Goal: Information Seeking & Learning: Learn about a topic

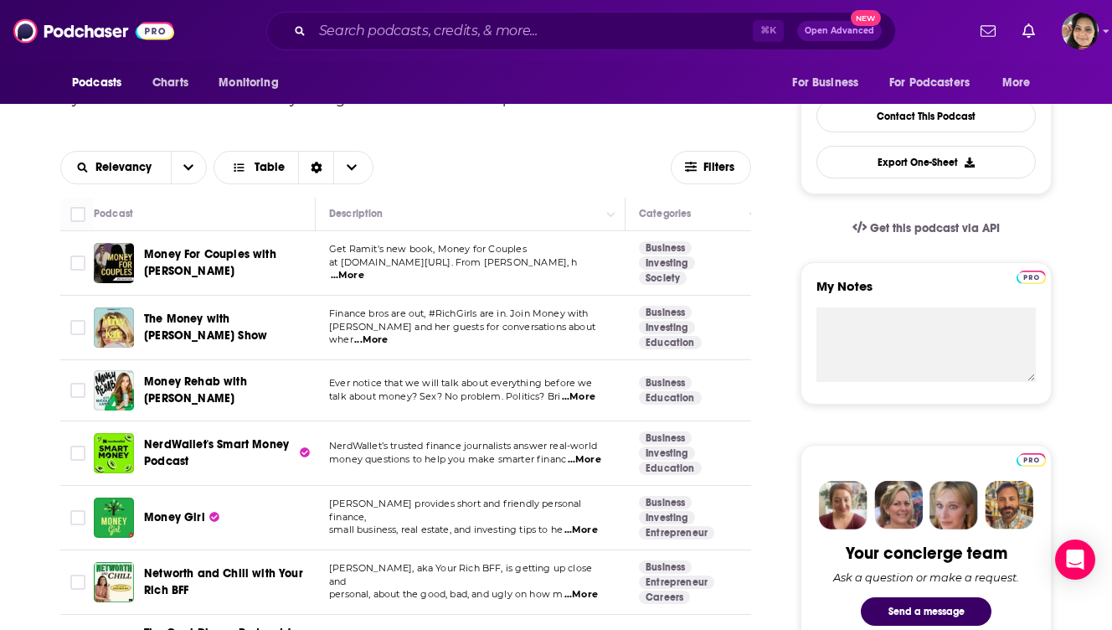
click at [219, 327] on span "The Money with [PERSON_NAME] Show" at bounding box center [205, 326] width 123 height 31
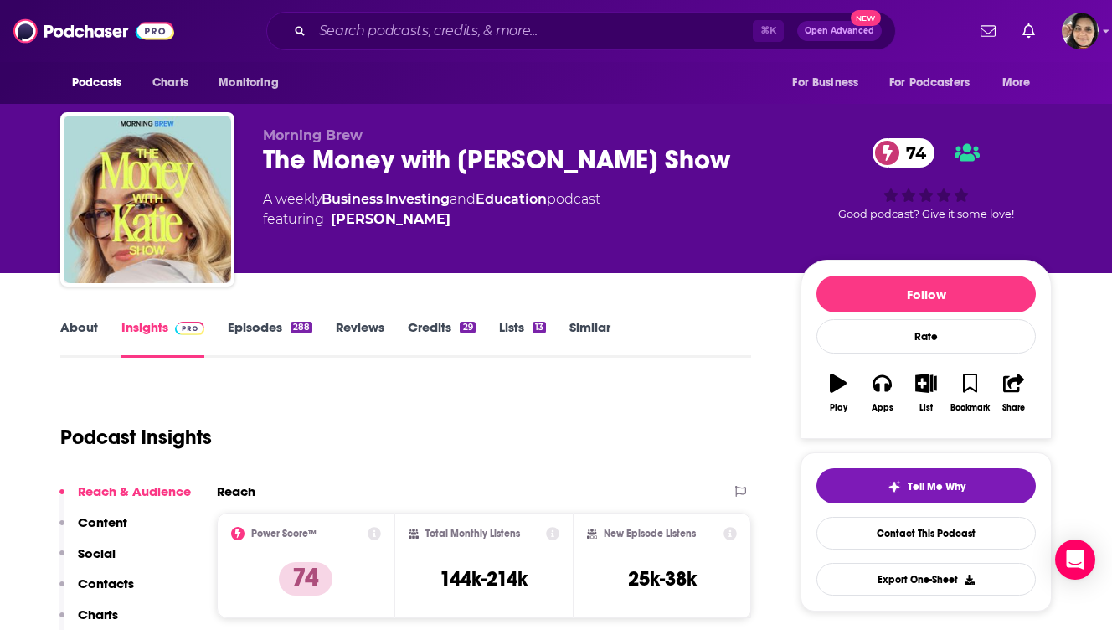
click at [69, 317] on div "About Insights Episodes 288 Reviews Credits 29 Lists 13 Similar" at bounding box center [405, 336] width 691 height 41
click at [69, 333] on link "About" at bounding box center [79, 338] width 38 height 39
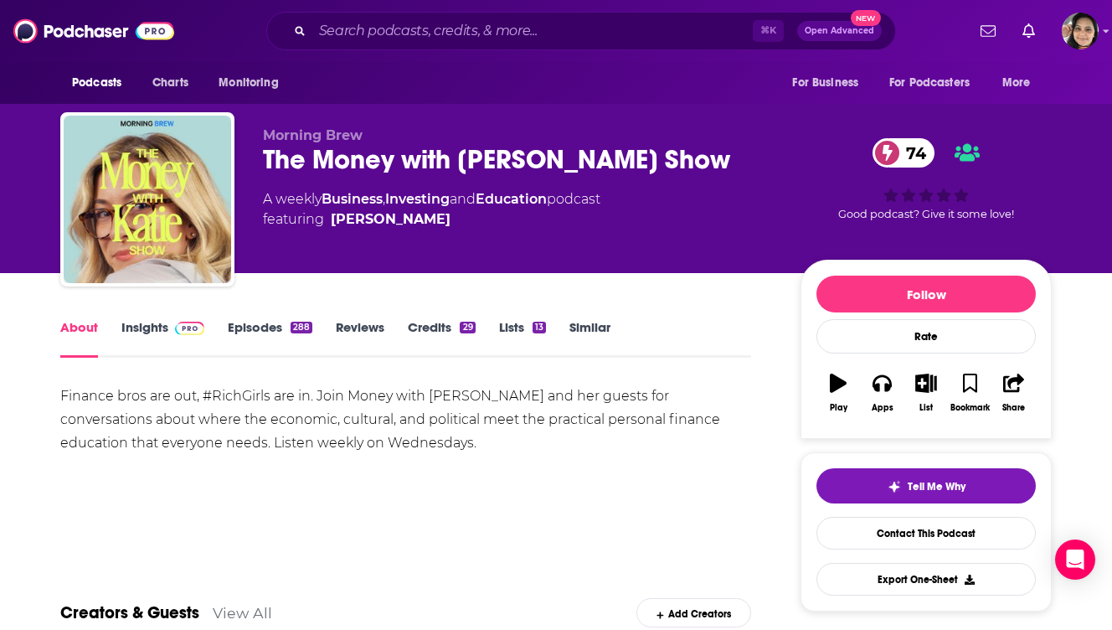
click at [251, 332] on link "Episodes 288" at bounding box center [270, 338] width 85 height 39
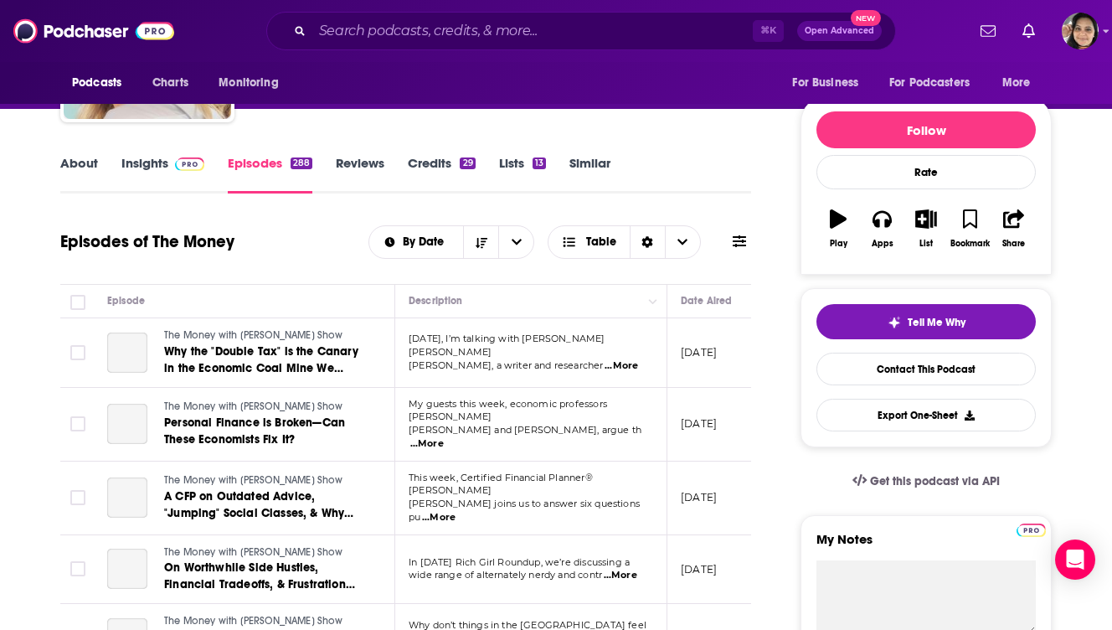
scroll to position [46, 0]
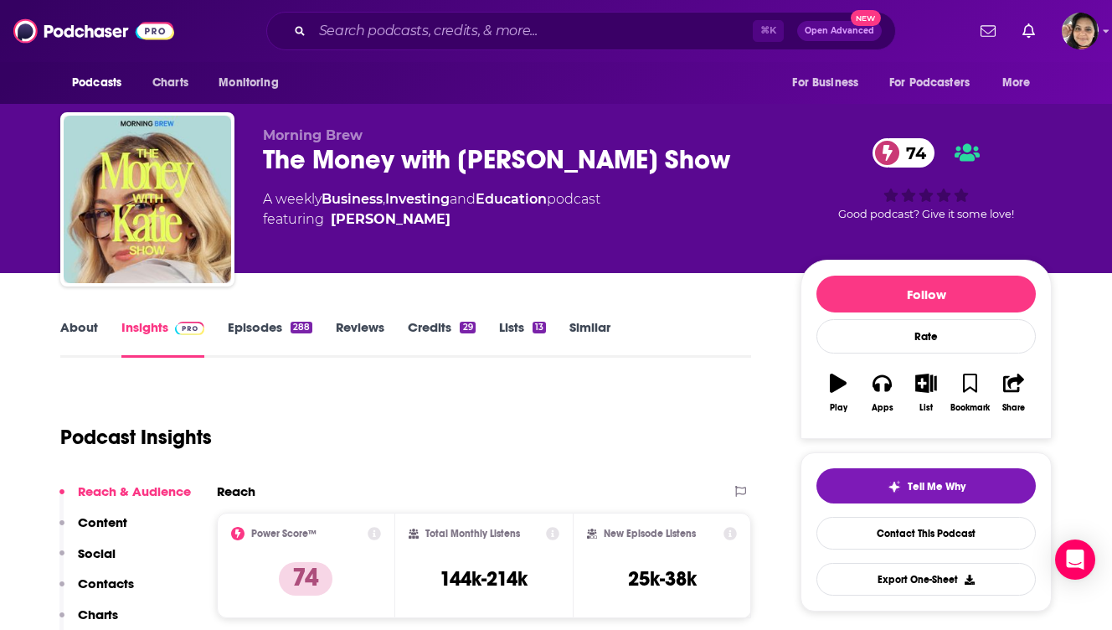
scroll to position [133, 0]
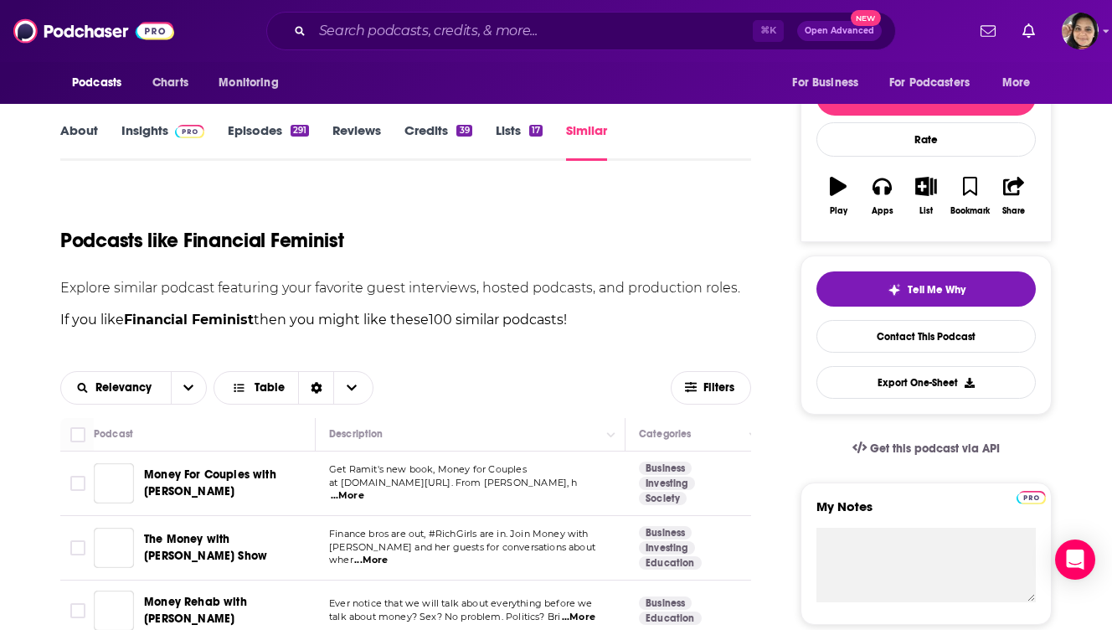
scroll to position [496, 0]
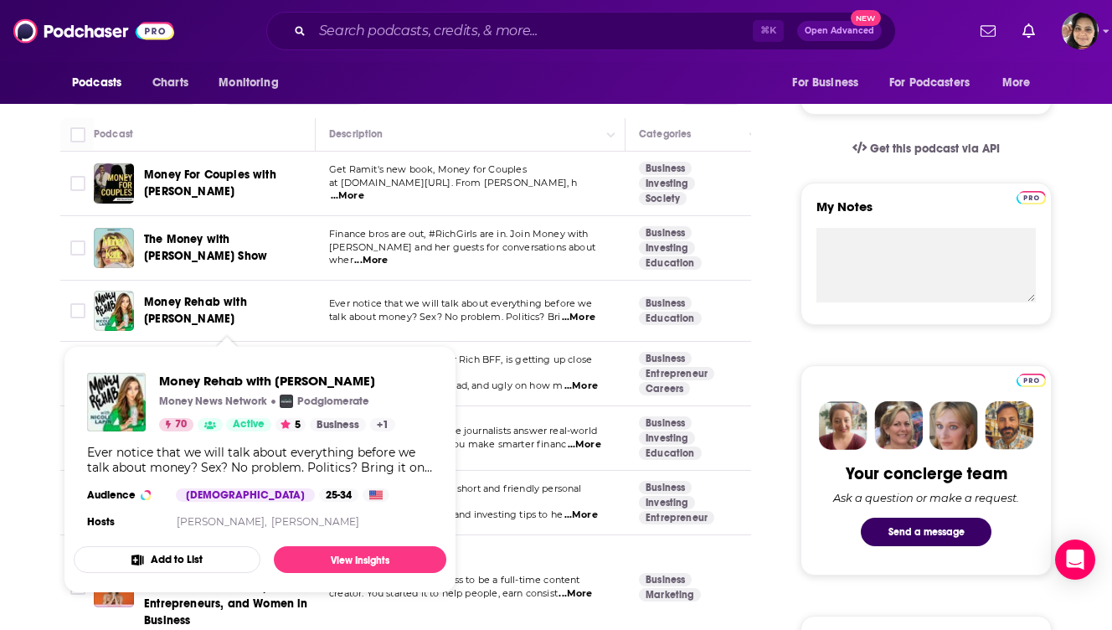
click at [224, 299] on span "Money Rehab with [PERSON_NAME]" at bounding box center [195, 310] width 103 height 31
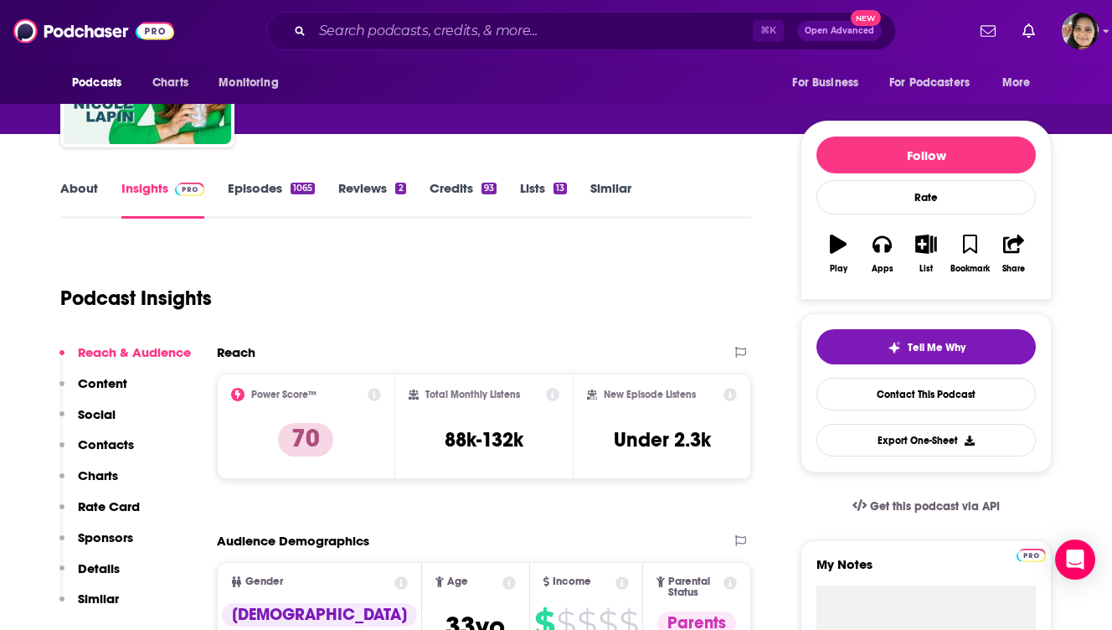
scroll to position [147, 0]
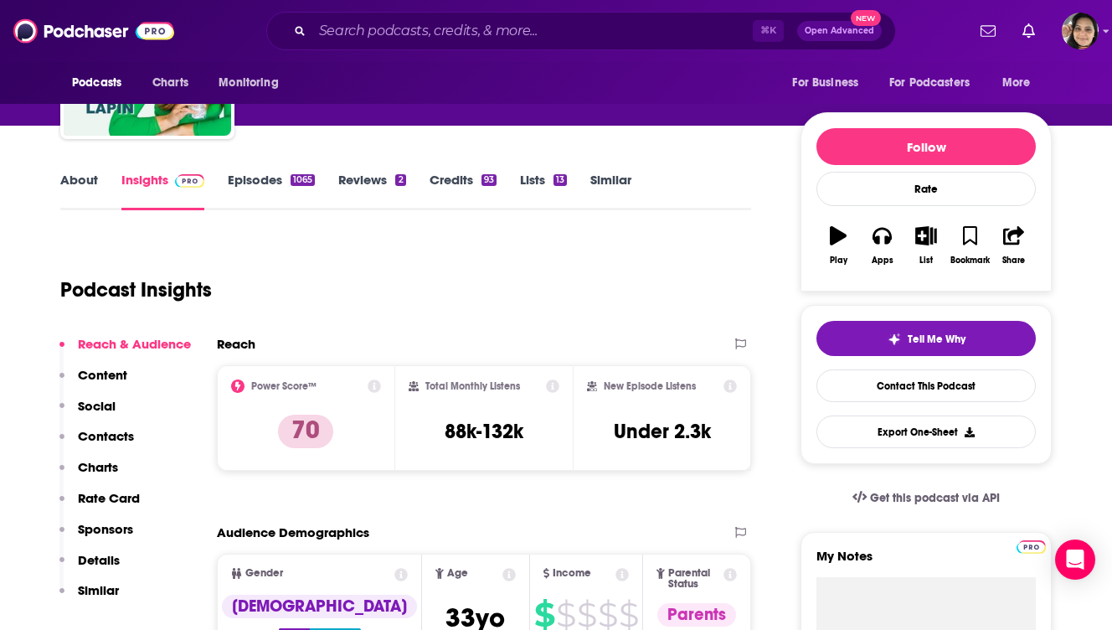
click at [69, 181] on link "About" at bounding box center [79, 191] width 38 height 39
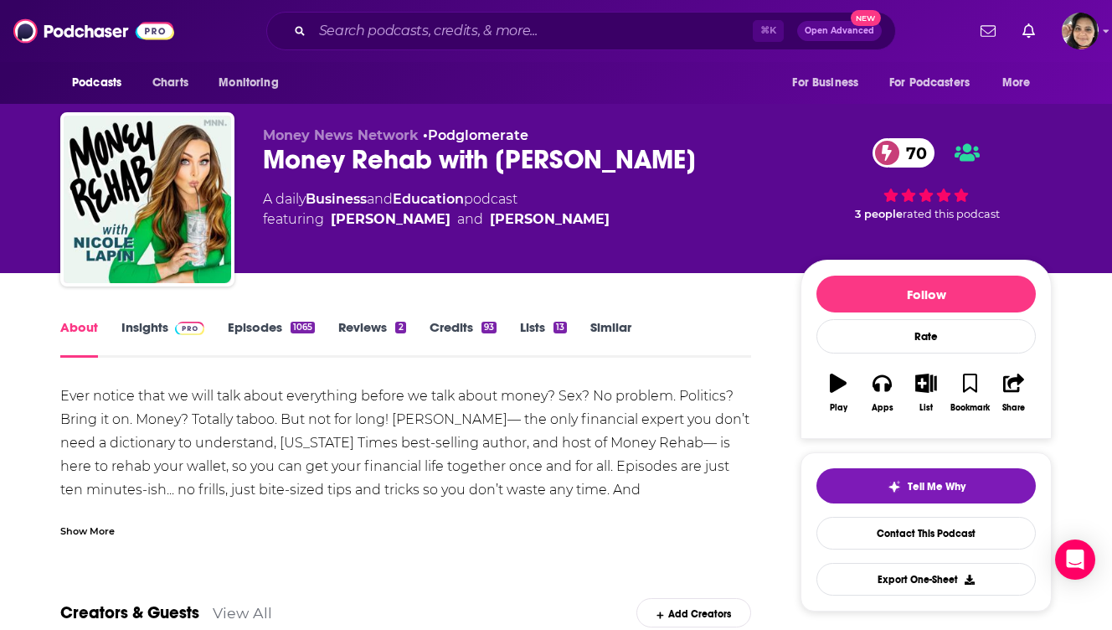
click at [255, 327] on link "Episodes 1065" at bounding box center [271, 338] width 87 height 39
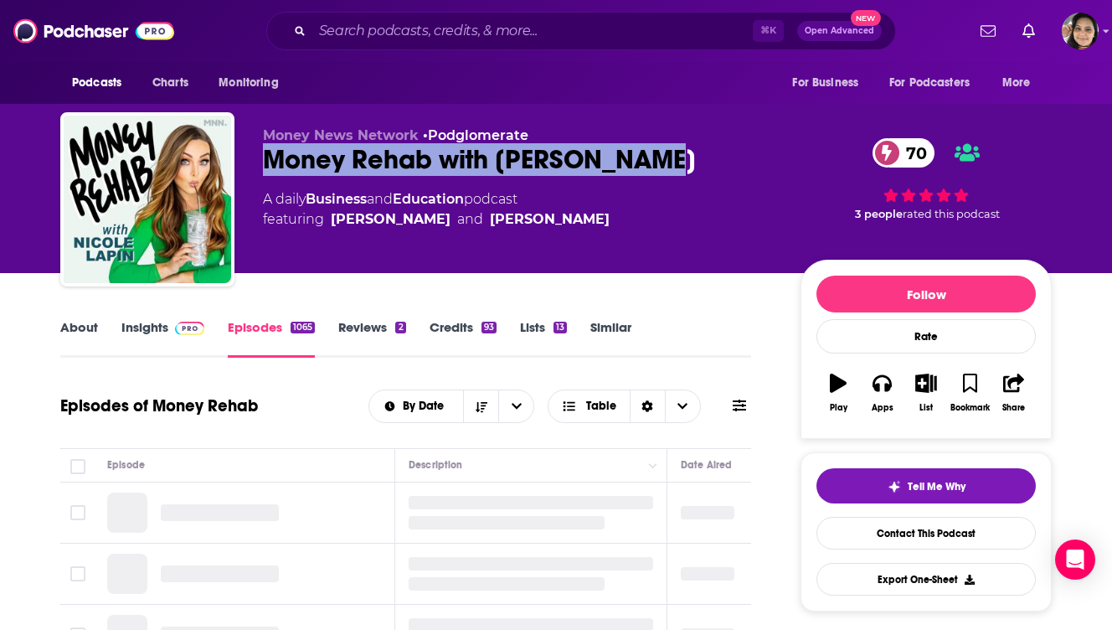
drag, startPoint x: 669, startPoint y: 152, endPoint x: 265, endPoint y: 163, distance: 403.7
click at [265, 163] on div "Money Rehab with [PERSON_NAME] 70" at bounding box center [518, 159] width 511 height 33
copy h2 "Money Rehab with [PERSON_NAME]"
